Goal: Navigation & Orientation: Find specific page/section

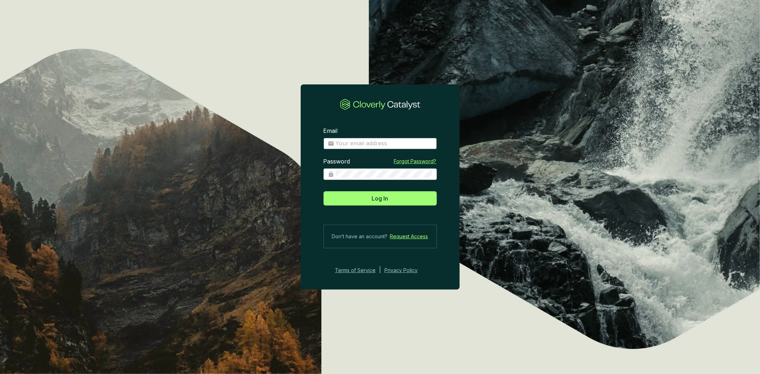
click at [365, 147] on input "Email" at bounding box center [384, 144] width 97 height 8
type input "[PERSON_NAME][EMAIL_ADDRESS][DOMAIN_NAME]"
click at [324, 191] on button "Log In" at bounding box center [380, 198] width 113 height 14
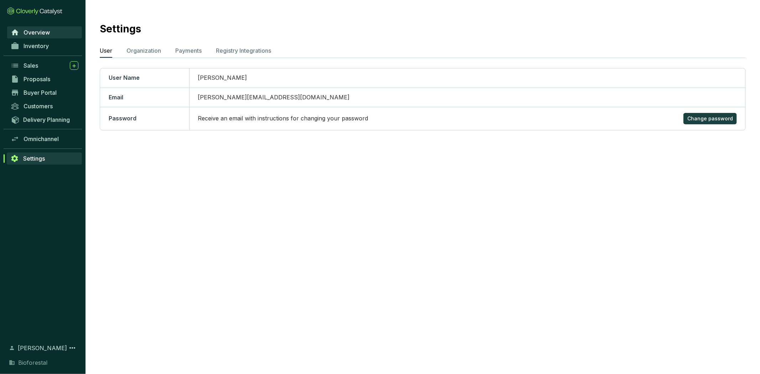
click at [55, 29] on link "Overview" at bounding box center [44, 32] width 75 height 12
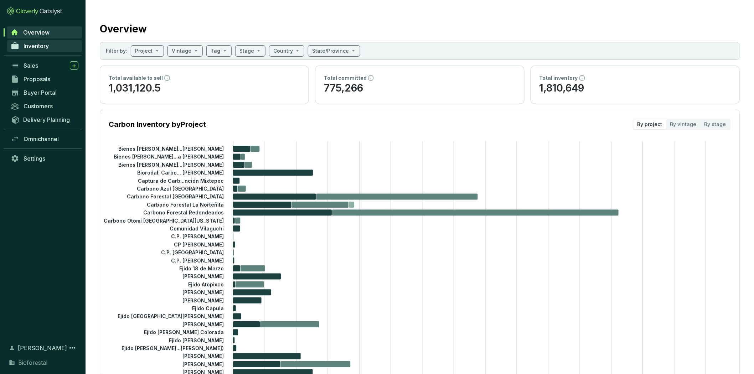
click at [47, 47] on span "Inventory" at bounding box center [36, 45] width 25 height 7
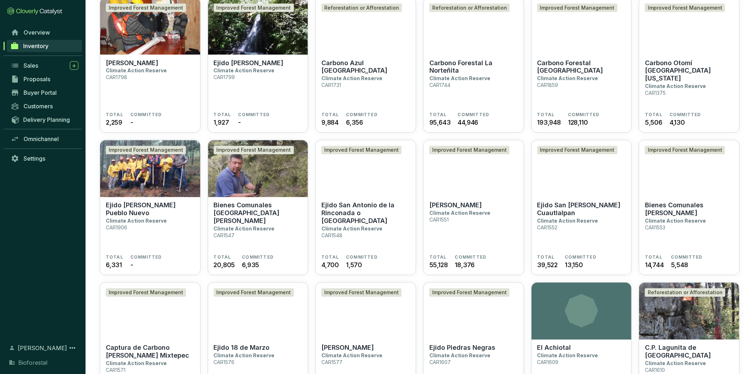
scroll to position [498, 0]
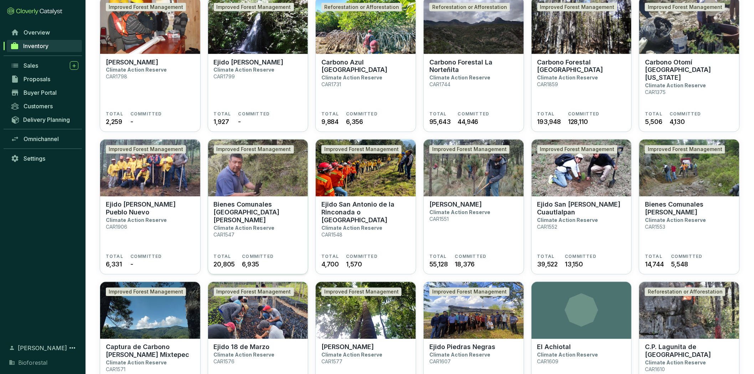
click at [238, 204] on p "Bienes Comunales [GEOGRAPHIC_DATA][PERSON_NAME]" at bounding box center [258, 213] width 89 height 24
